Goal: Transaction & Acquisition: Purchase product/service

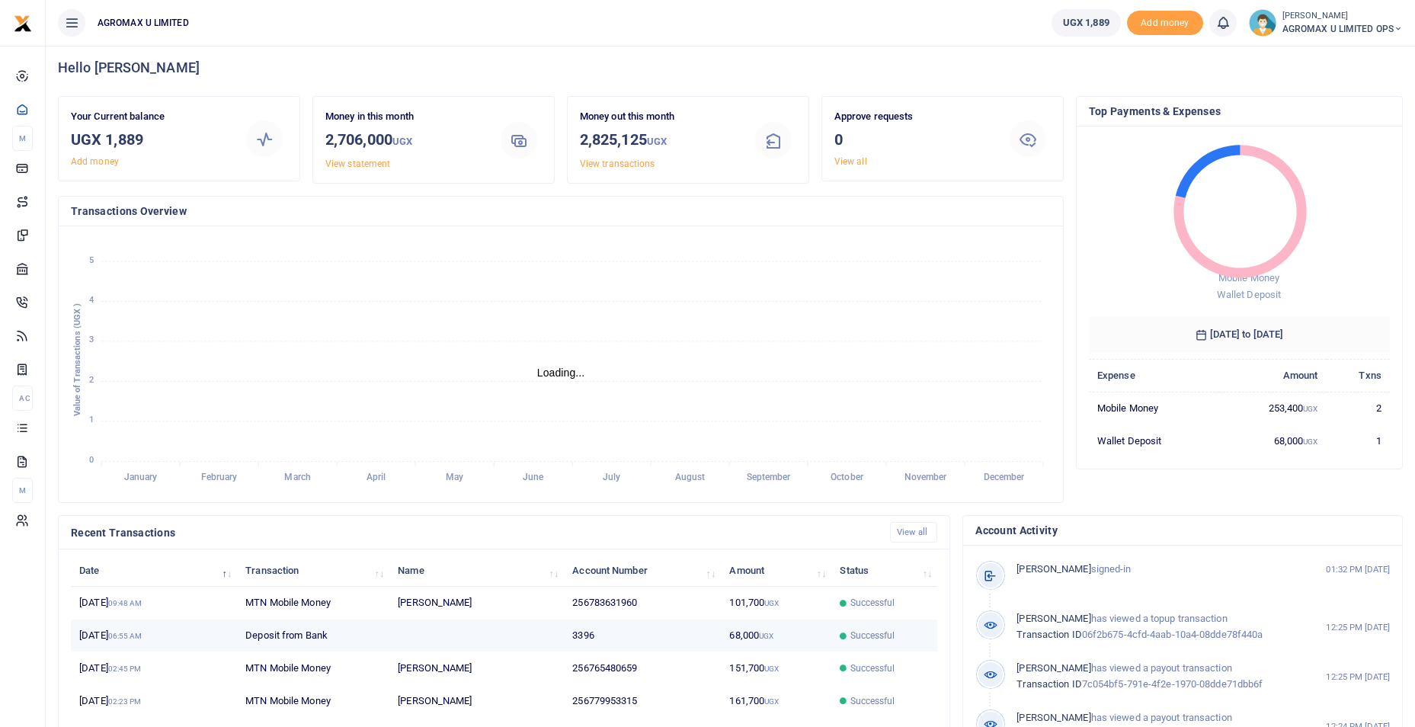
scroll to position [184, 0]
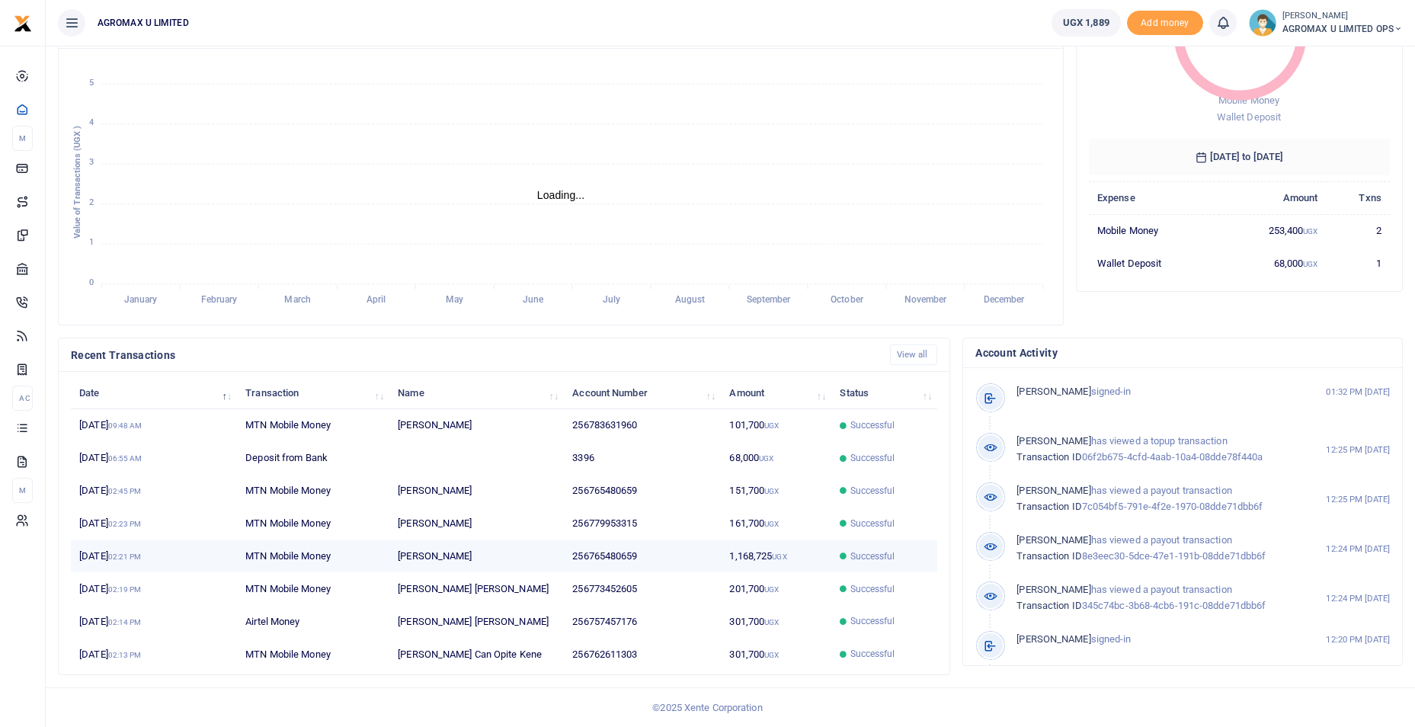
click at [772, 552] on small "UGX" at bounding box center [779, 556] width 14 height 8
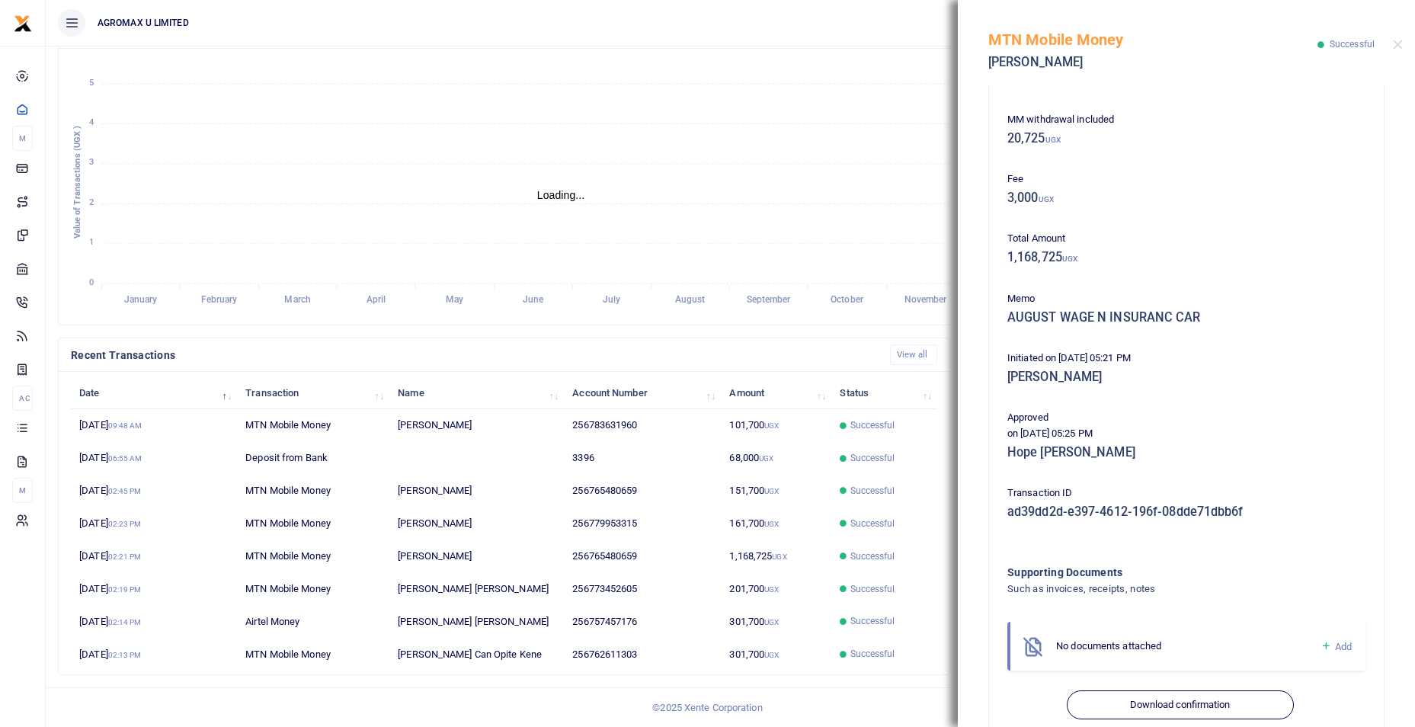
scroll to position [143, 0]
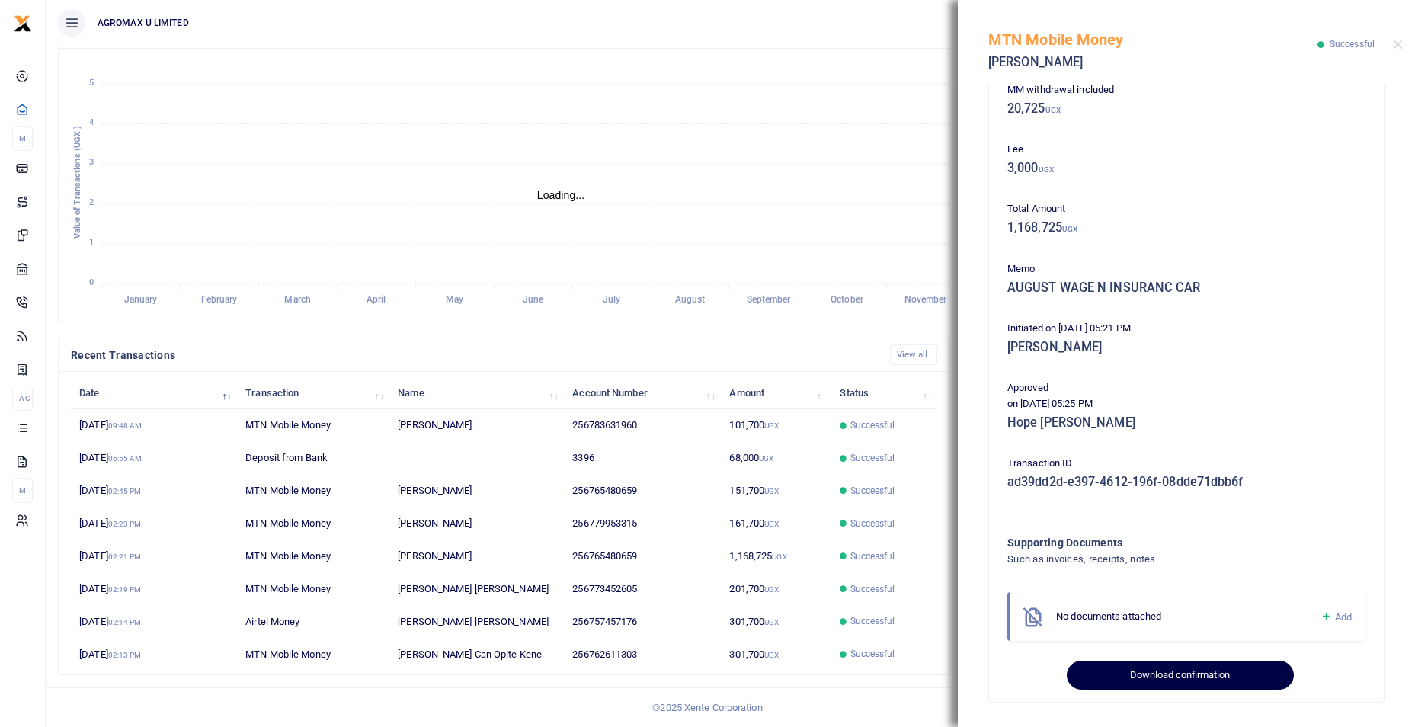
click at [1145, 677] on button "Download confirmation" at bounding box center [1179, 674] width 226 height 29
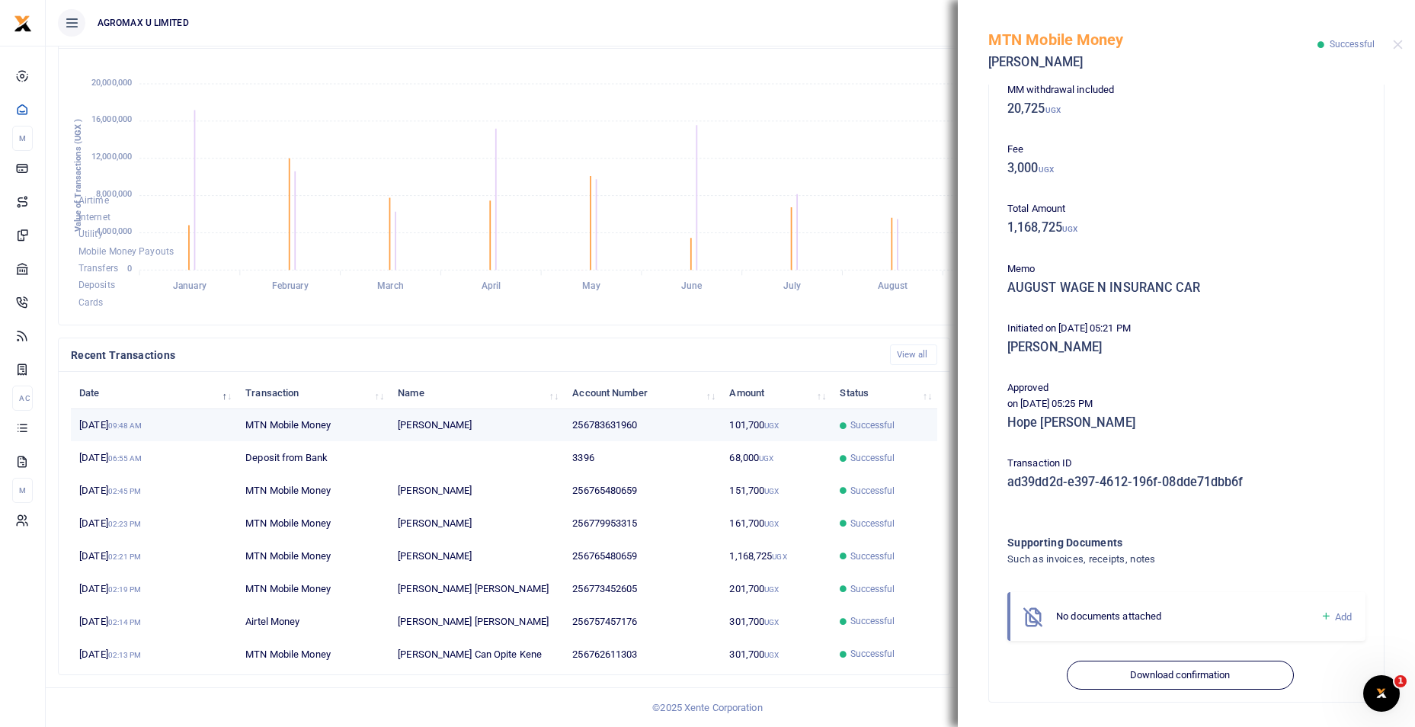
scroll to position [12, 12]
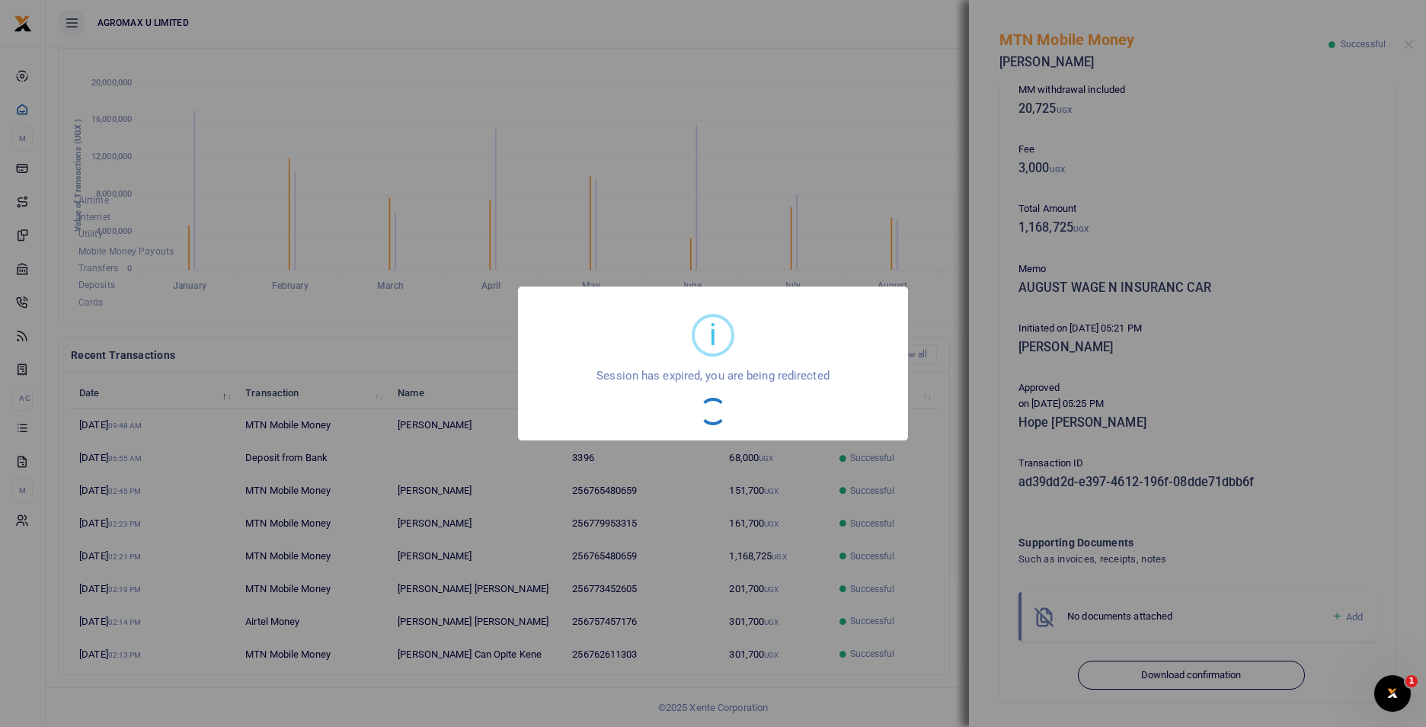
click at [785, 513] on div "i × Session has expired, you are being redirected OK No Cancel" at bounding box center [713, 363] width 1426 height 727
click at [1067, 408] on div "i × Session has expired, you are being redirected OK No Cancel" at bounding box center [713, 363] width 1426 height 727
click at [858, 273] on div "i × Session has expired, you are being redirected OK No Cancel" at bounding box center [713, 363] width 1426 height 727
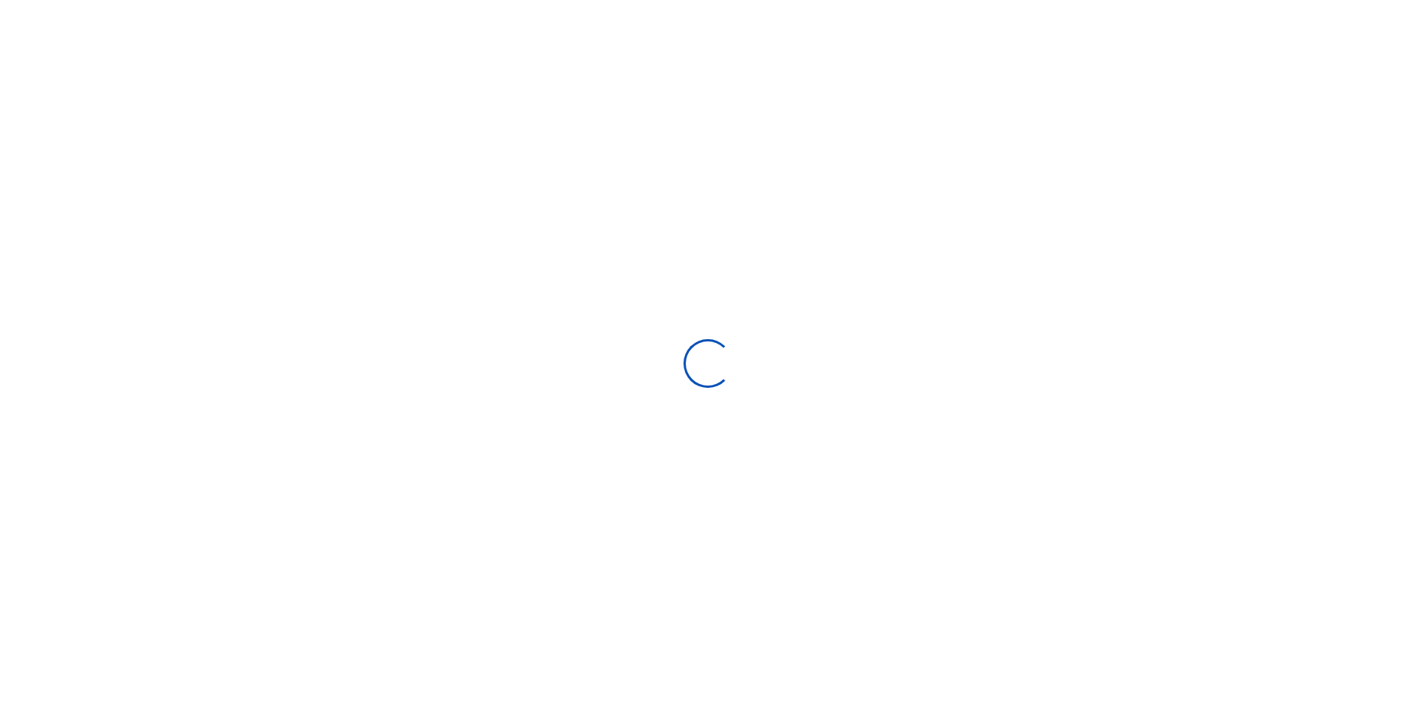
scroll to position [227, 290]
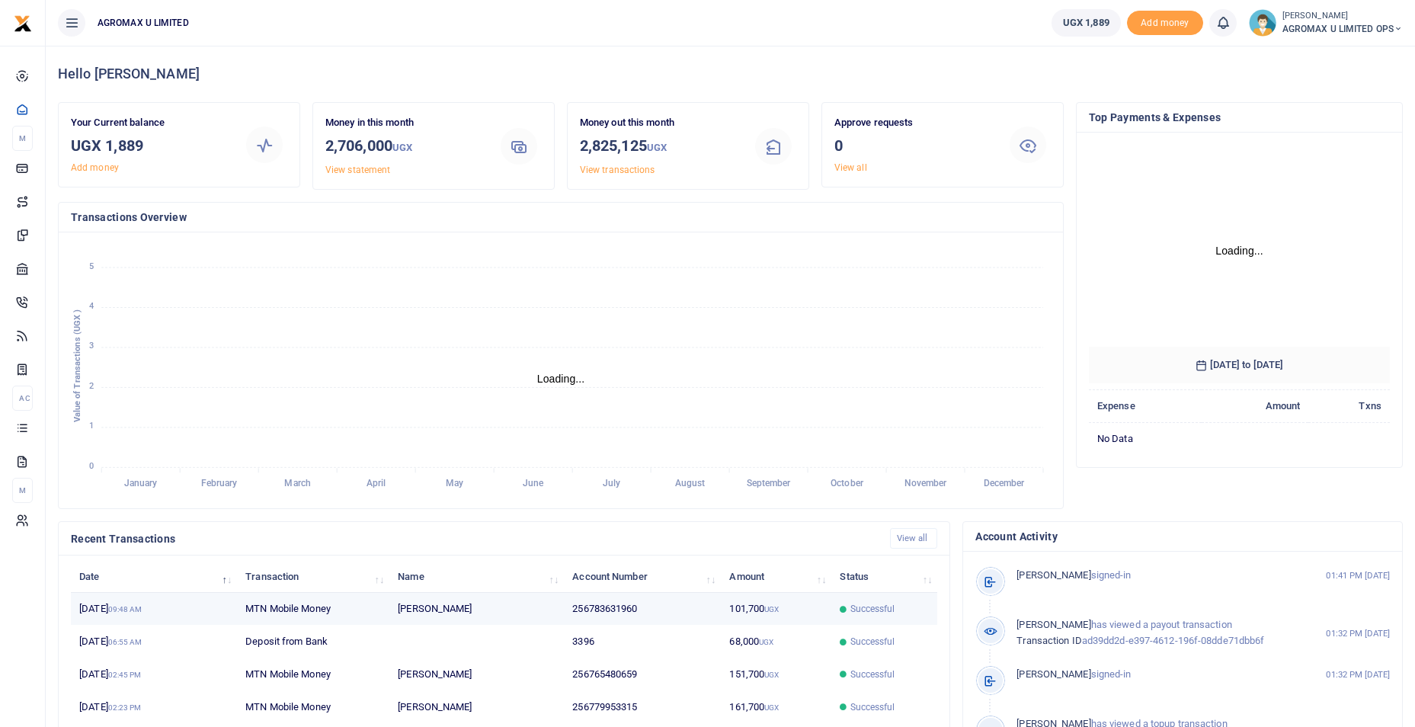
click at [766, 609] on small "UGX" at bounding box center [771, 609] width 14 height 8
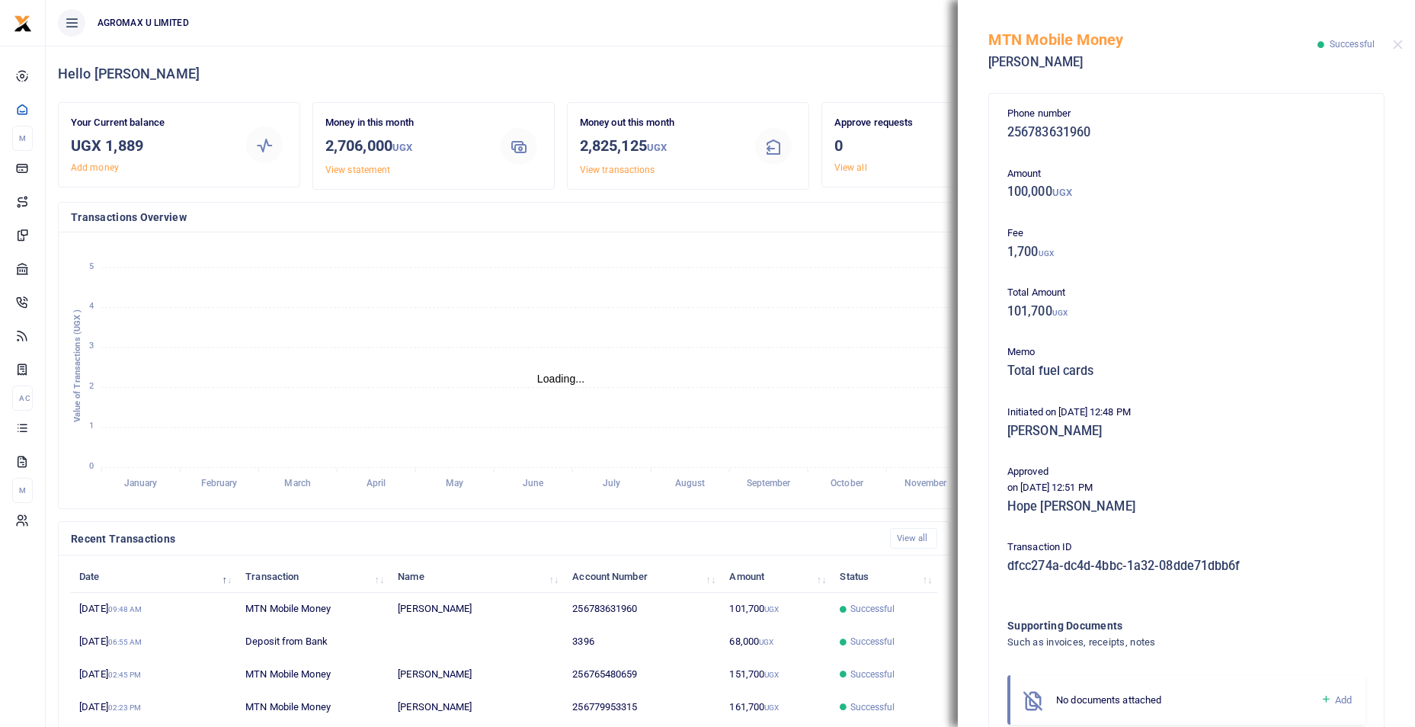
scroll to position [83, 0]
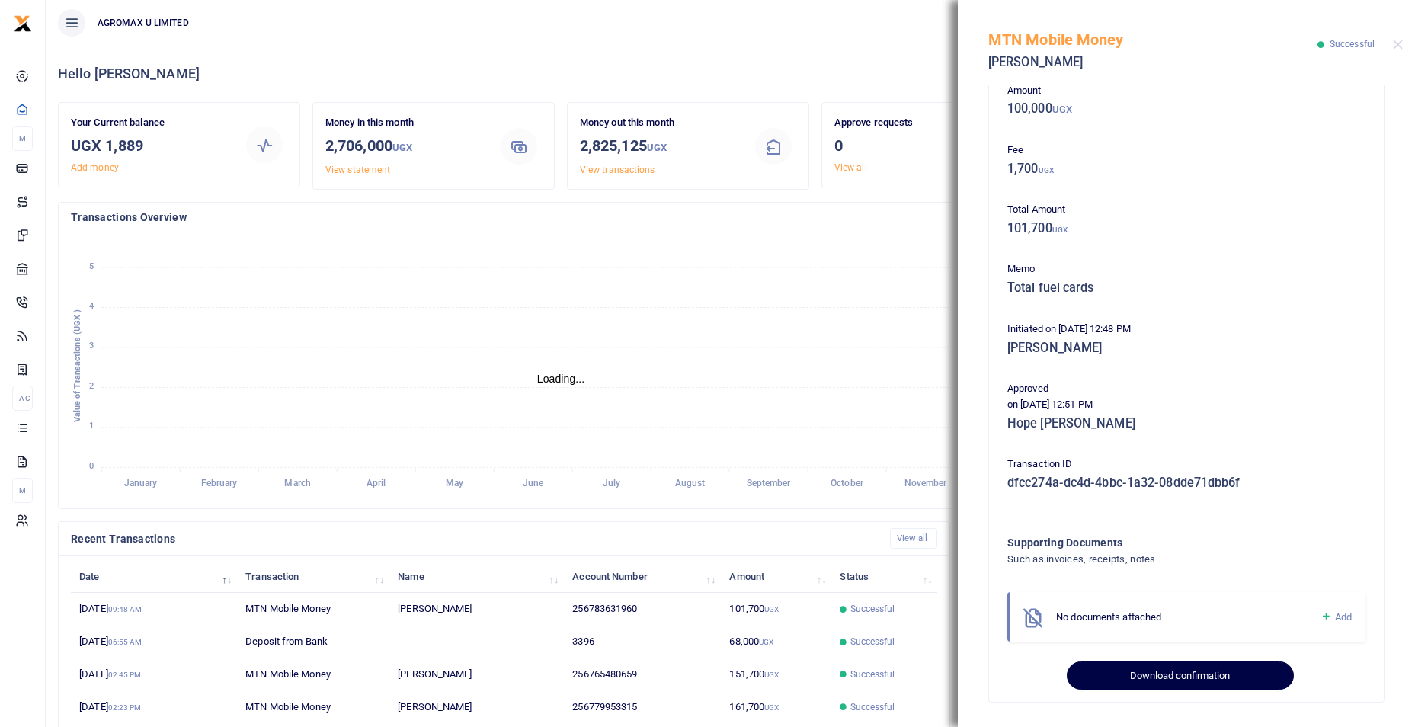
click at [1141, 677] on button "Download confirmation" at bounding box center [1179, 675] width 226 height 29
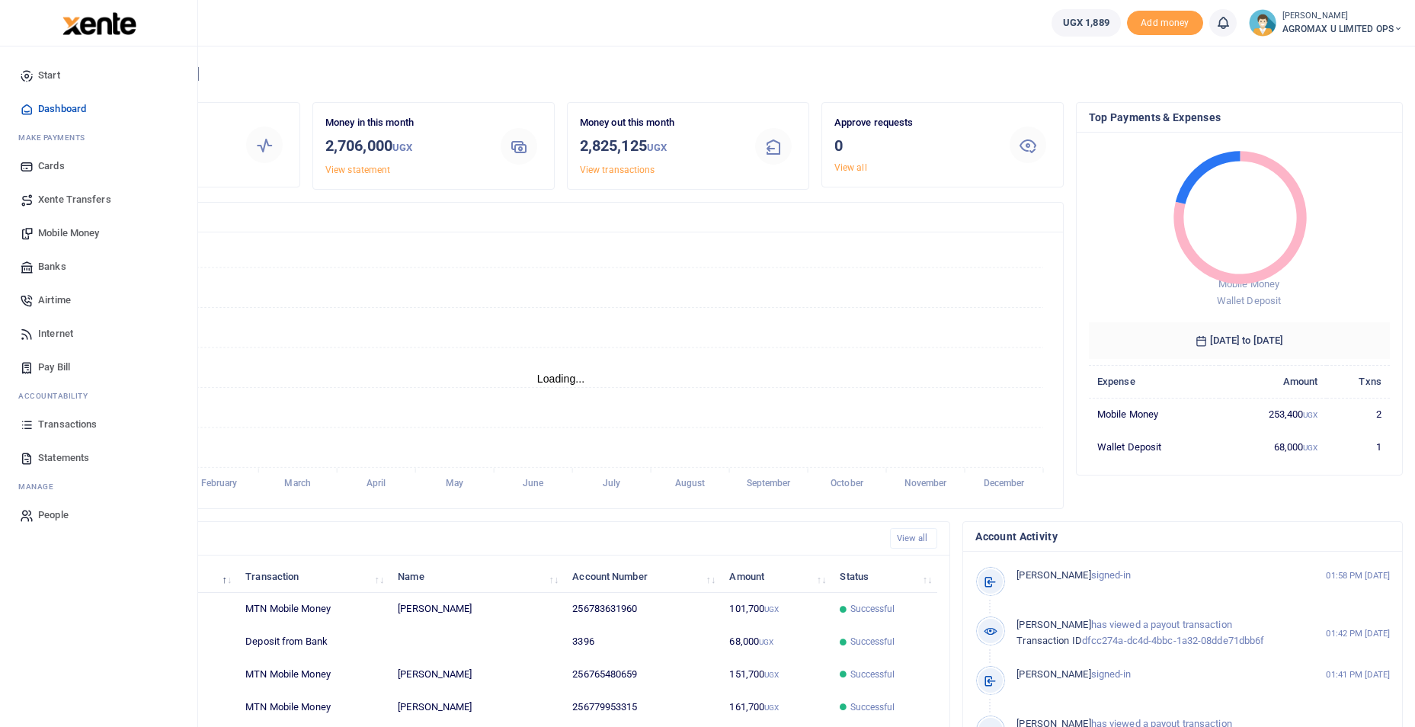
scroll to position [12, 12]
click at [60, 235] on span "Mobile Money" at bounding box center [68, 232] width 61 height 15
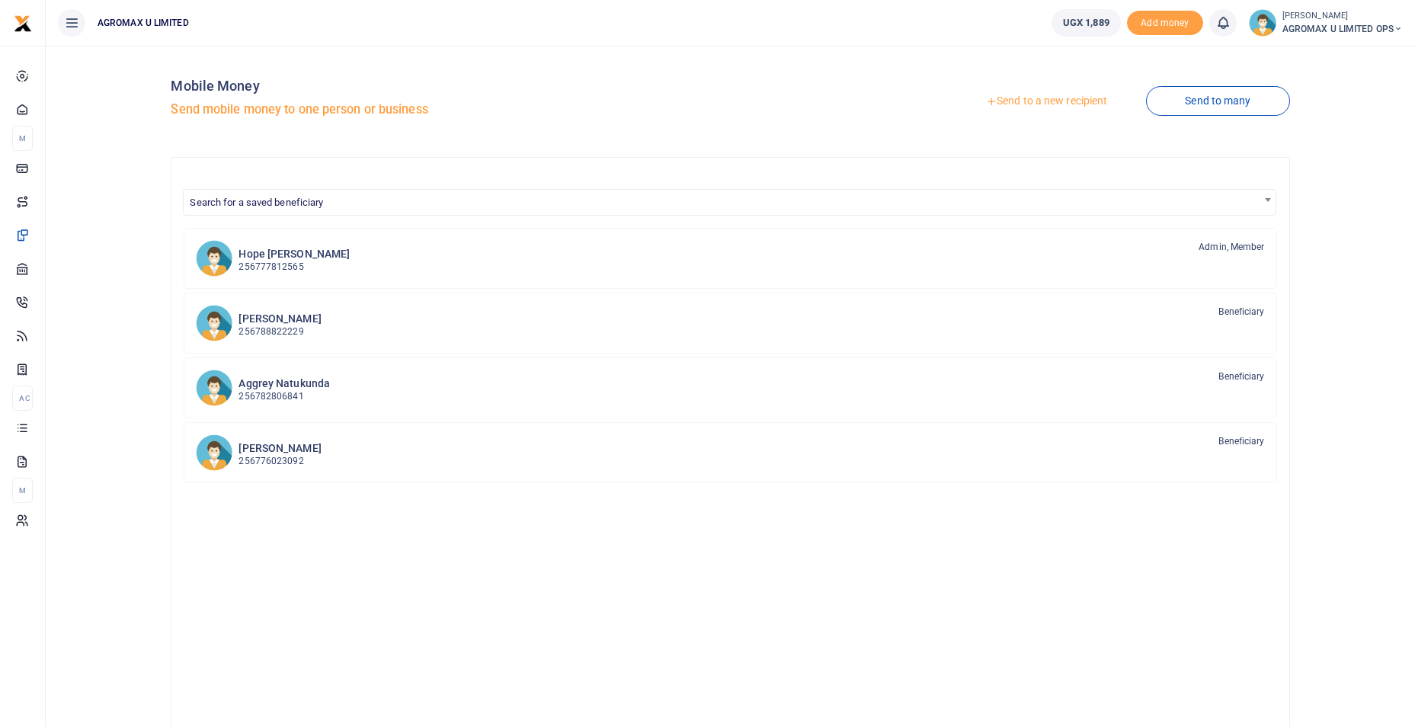
click at [1023, 100] on link "Send to a new recipient" at bounding box center [1046, 101] width 199 height 27
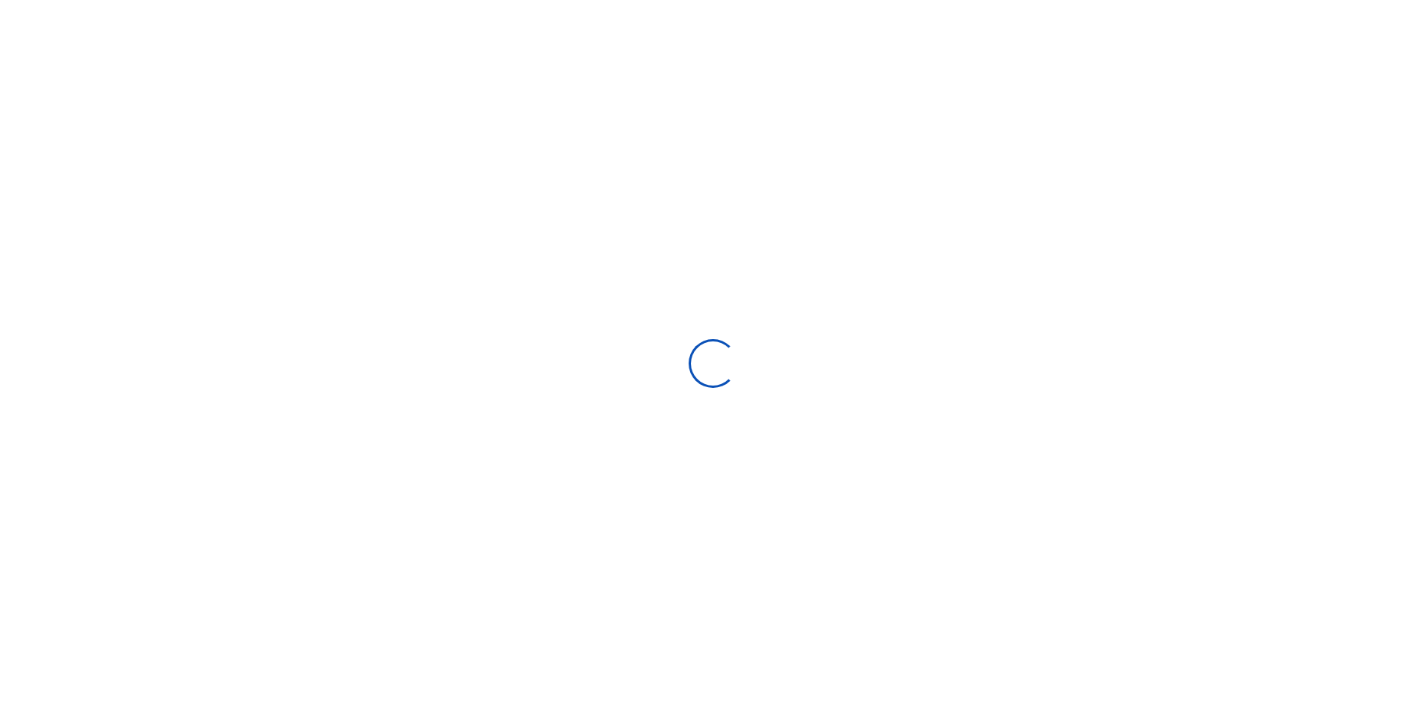
select select "Loading bundles"
select select
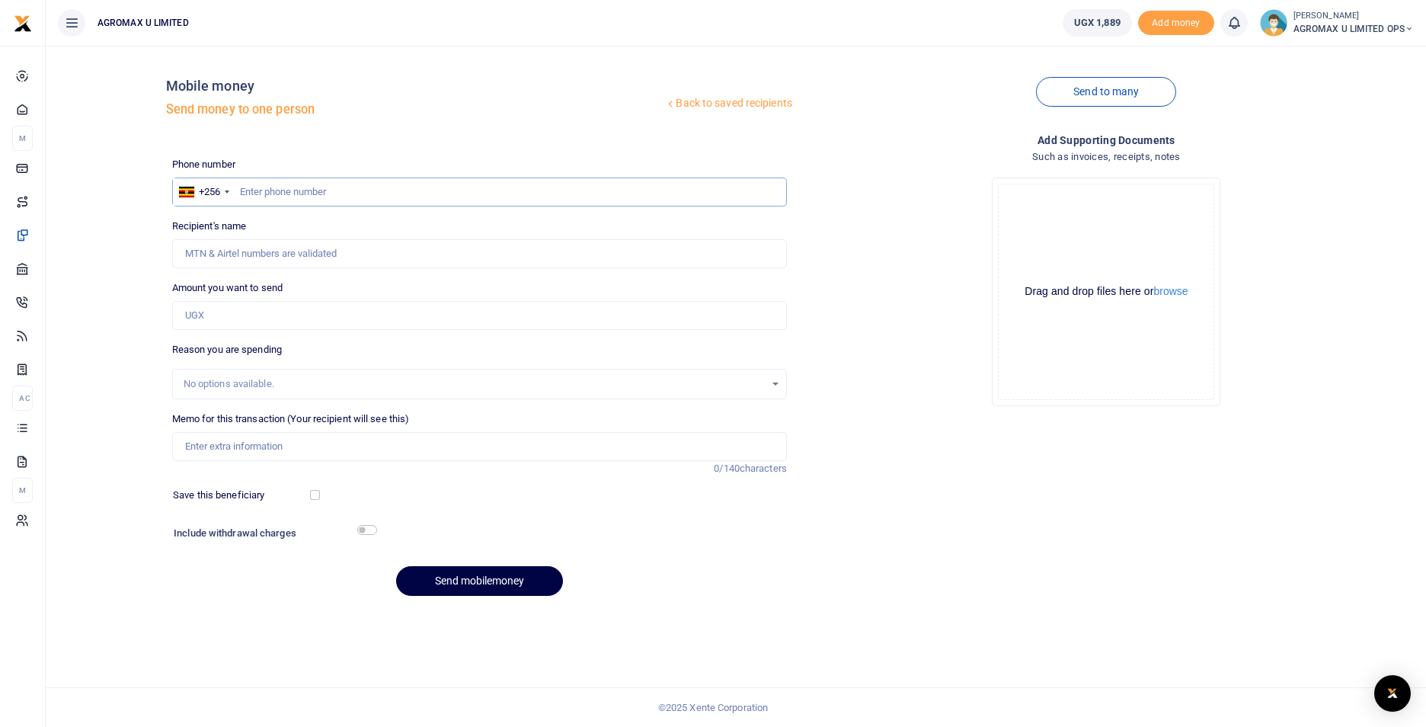
click at [309, 196] on input "text" at bounding box center [479, 191] width 615 height 29
click at [198, 314] on input "Amount you want to send" at bounding box center [479, 315] width 615 height 29
type input "73,000"
click at [360, 526] on input "checkbox" at bounding box center [367, 530] width 20 height 10
click at [361, 526] on input "checkbox" at bounding box center [367, 530] width 20 height 10
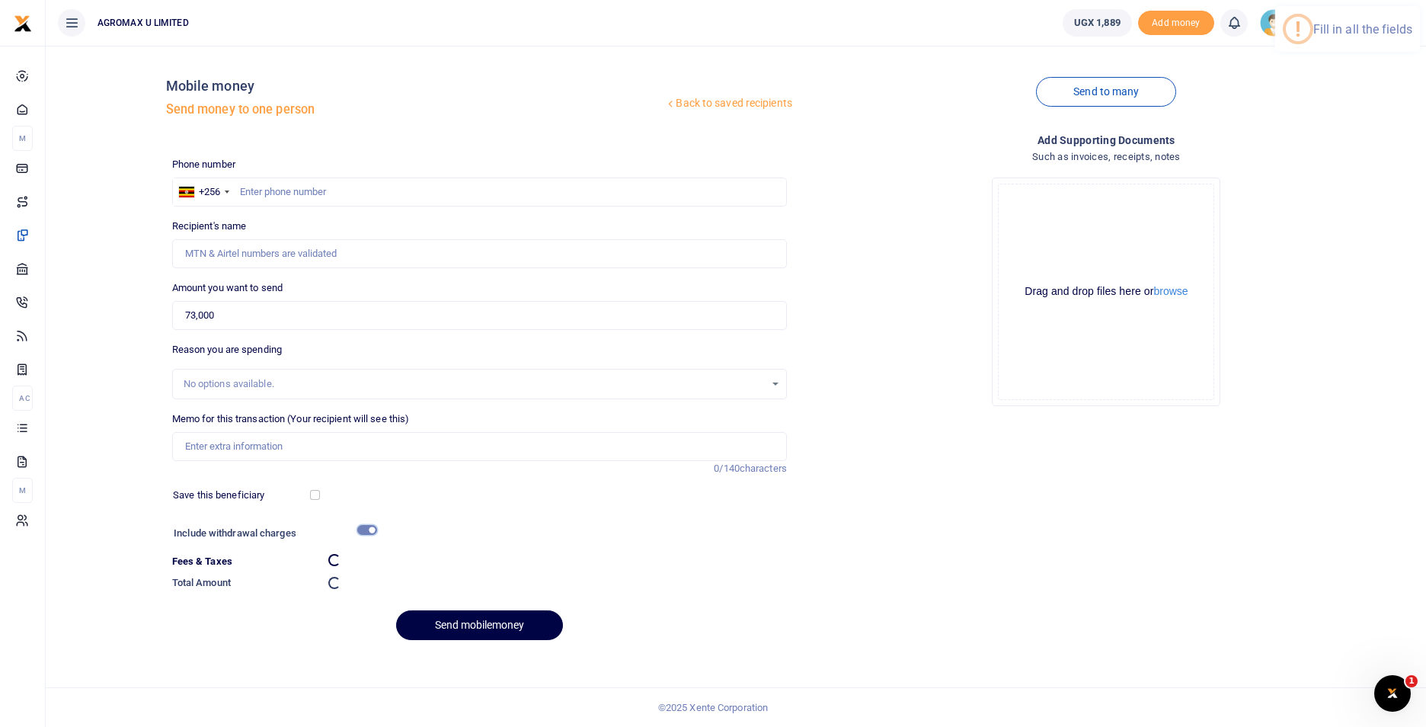
checkbox input "false"
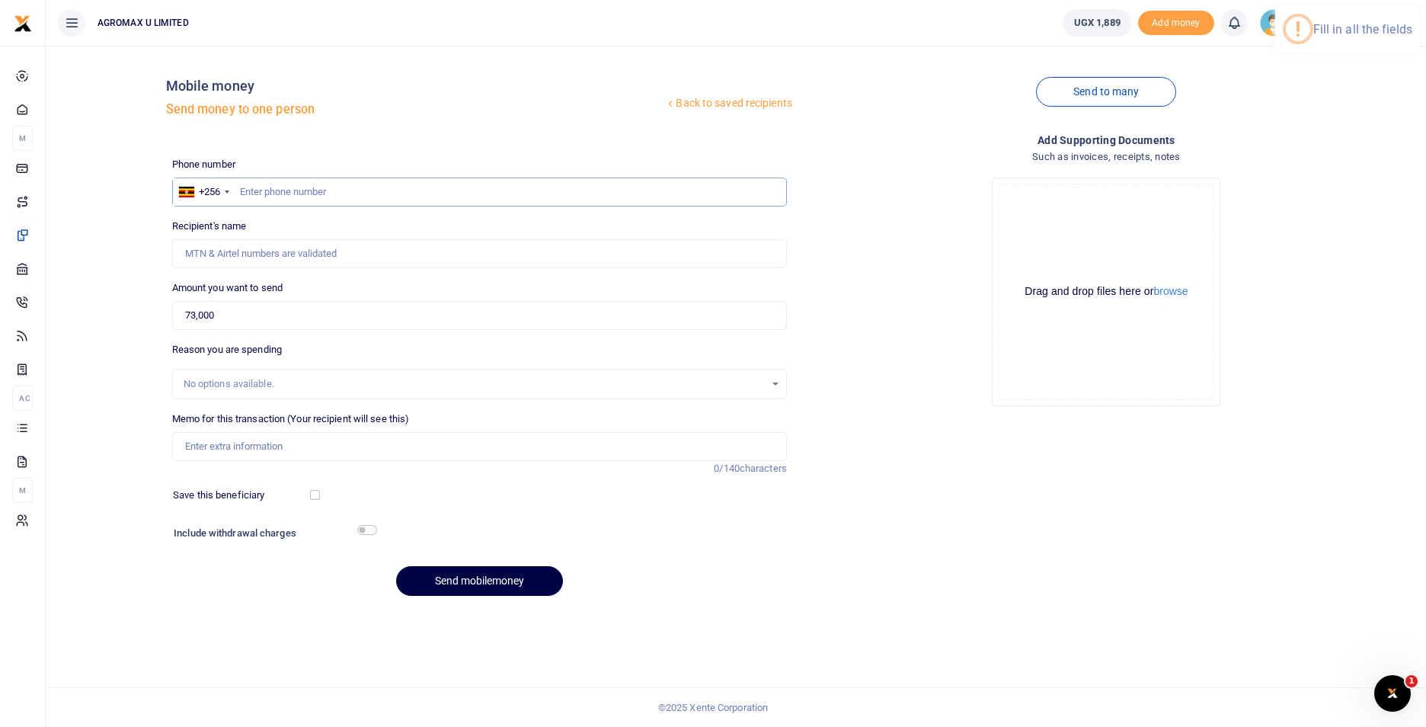
click at [268, 198] on input "text" at bounding box center [479, 191] width 615 height 29
type input "0783631960"
type input "[PERSON_NAME]"
click at [360, 529] on input "checkbox" at bounding box center [367, 530] width 20 height 10
checkbox input "true"
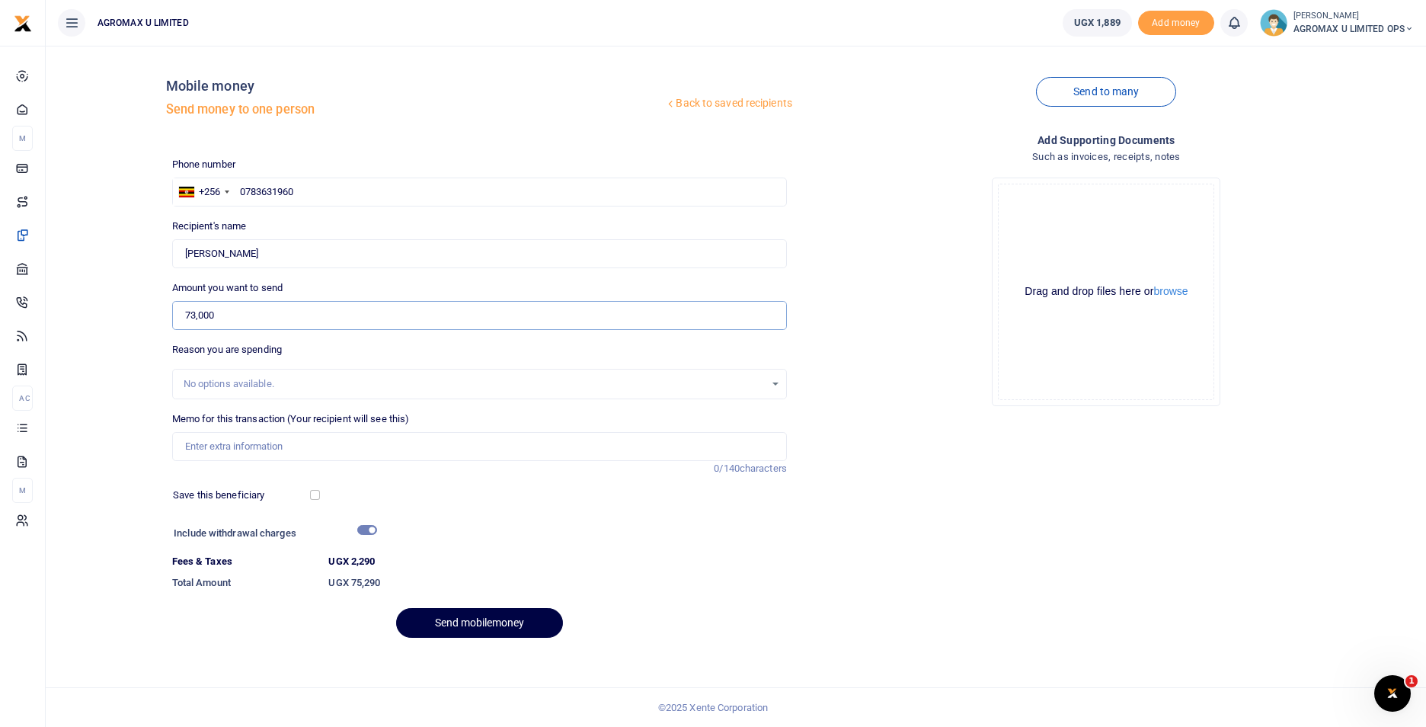
click at [235, 315] on input "73,000" at bounding box center [479, 315] width 615 height 29
